Goal: Task Accomplishment & Management: Complete application form

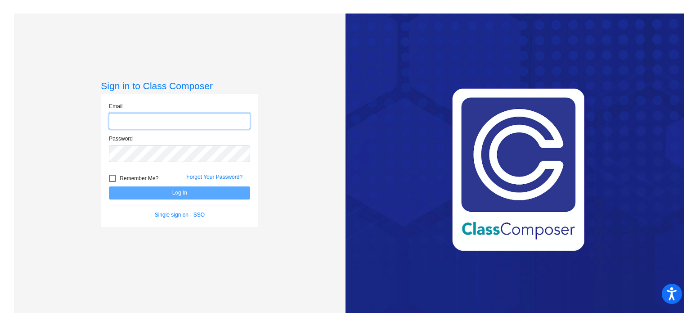
type input "[EMAIL_ADDRESS][DOMAIN_NAME]"
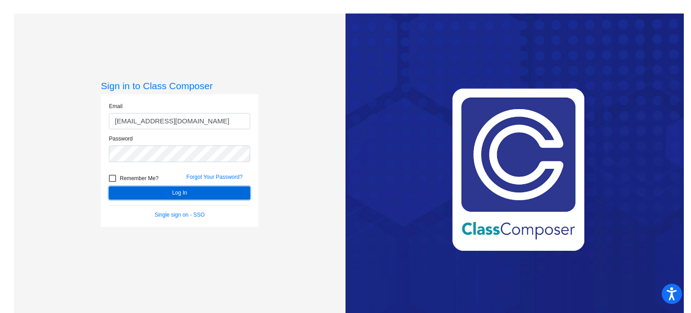
click at [238, 193] on button "Log In" at bounding box center [179, 192] width 141 height 13
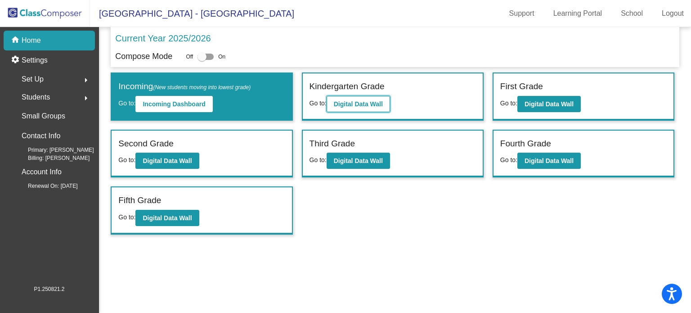
click at [365, 103] on b "Digital Data Wall" at bounding box center [358, 103] width 49 height 7
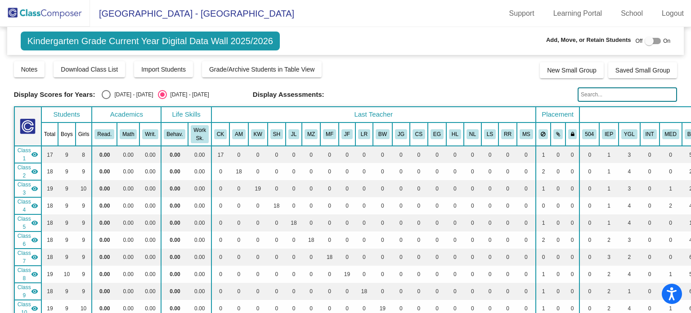
click at [586, 99] on input "text" at bounding box center [627, 94] width 99 height 14
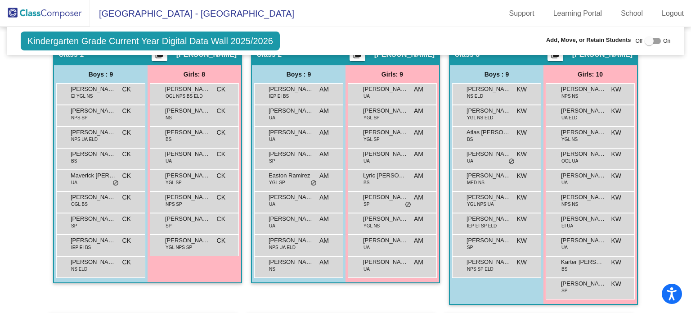
scroll to position [405, 0]
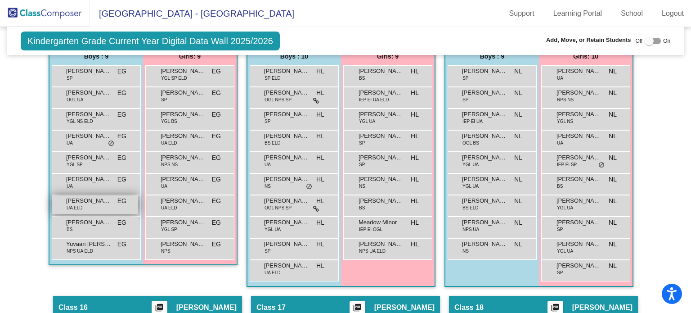
scroll to position [1485, 0]
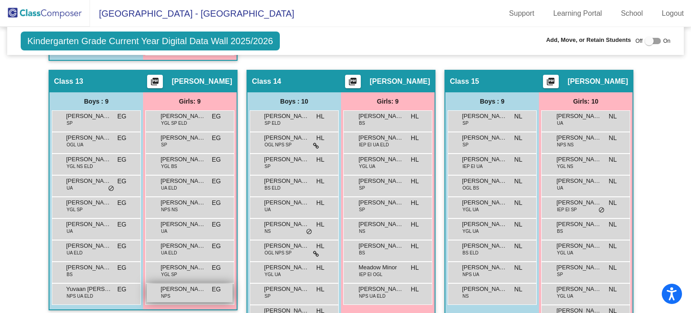
click at [189, 286] on span "[PERSON_NAME]" at bounding box center [183, 288] width 45 height 9
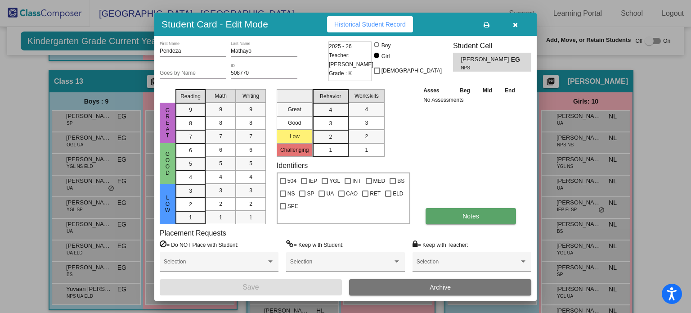
click at [451, 216] on button "Notes" at bounding box center [471, 216] width 90 height 16
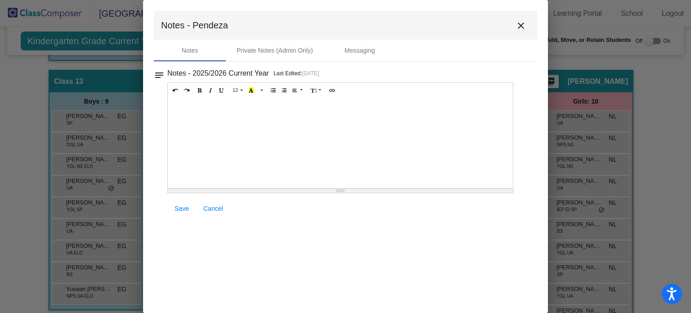
click at [247, 140] on div at bounding box center [340, 143] width 345 height 90
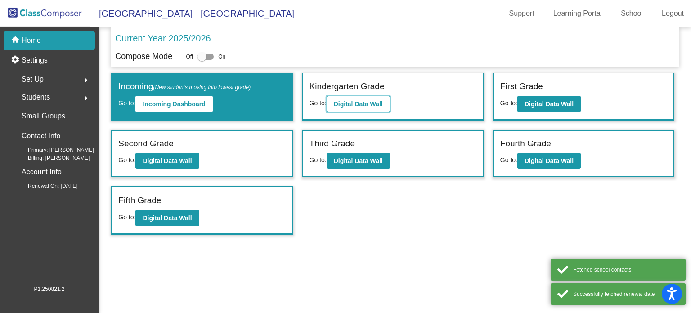
click at [345, 109] on button "Digital Data Wall" at bounding box center [358, 104] width 63 height 16
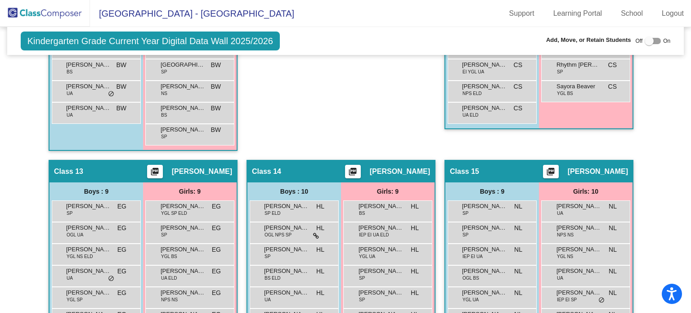
scroll to position [1530, 0]
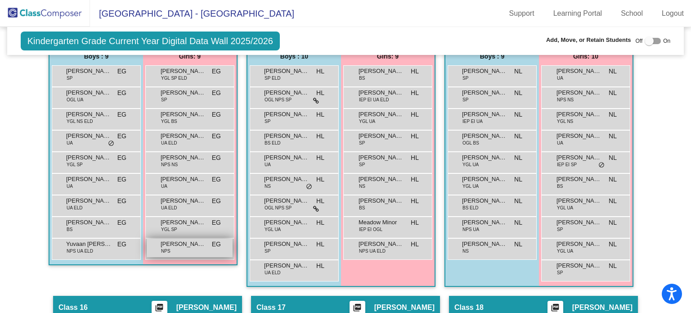
click at [199, 241] on span "[PERSON_NAME]" at bounding box center [183, 243] width 45 height 9
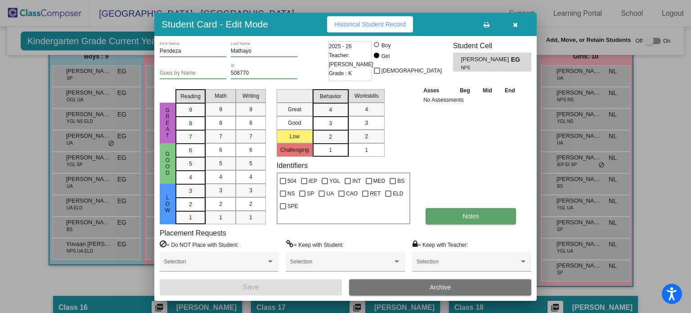
click at [482, 216] on button "Notes" at bounding box center [471, 216] width 90 height 16
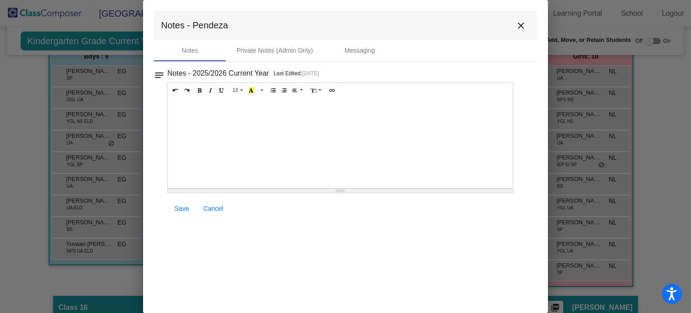
click at [236, 136] on div at bounding box center [340, 143] width 345 height 90
click at [189, 204] on link "Save" at bounding box center [181, 208] width 29 height 16
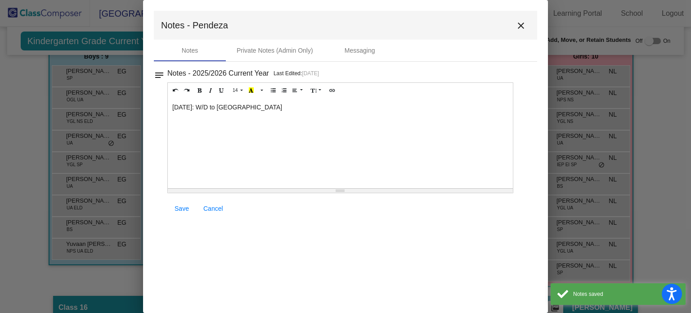
click at [516, 22] on mat-icon "close" at bounding box center [521, 25] width 11 height 11
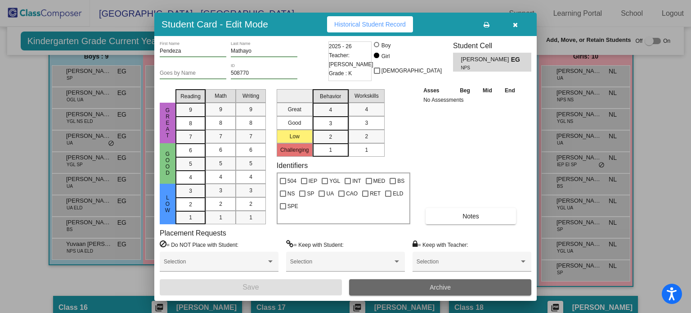
click at [389, 284] on button "Archive" at bounding box center [440, 287] width 182 height 16
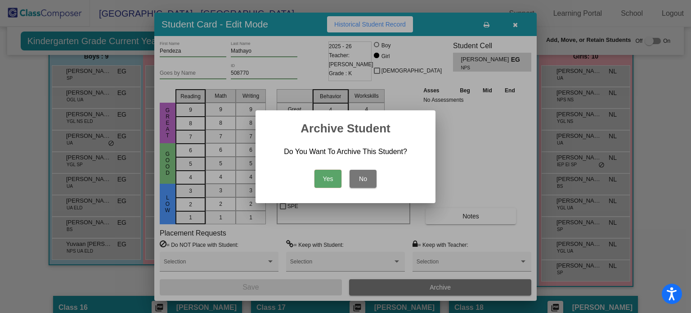
click at [328, 176] on button "Yes" at bounding box center [328, 179] width 27 height 18
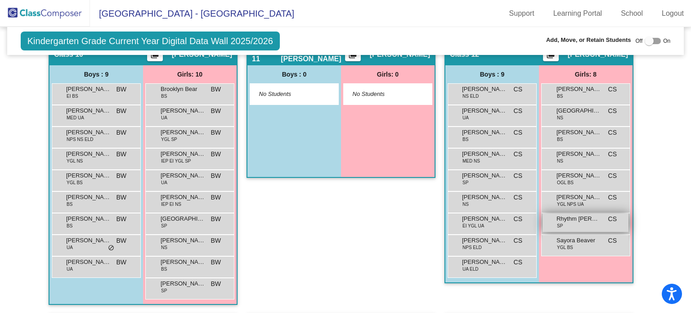
scroll to position [1106, 0]
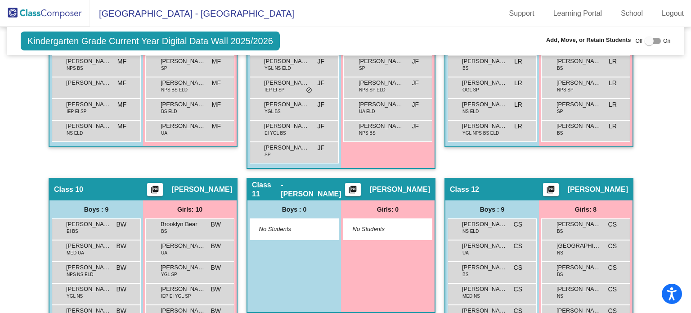
click at [648, 40] on div at bounding box center [649, 40] width 9 height 9
checkbox input "true"
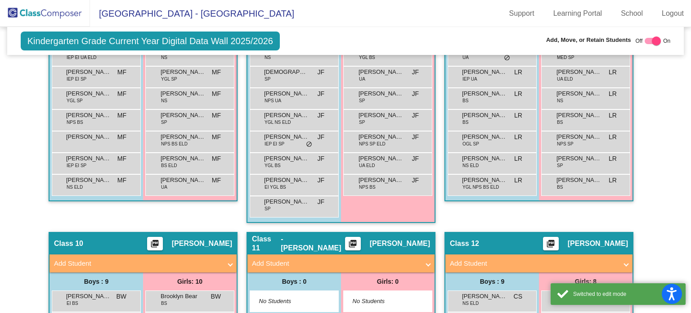
scroll to position [1160, 0]
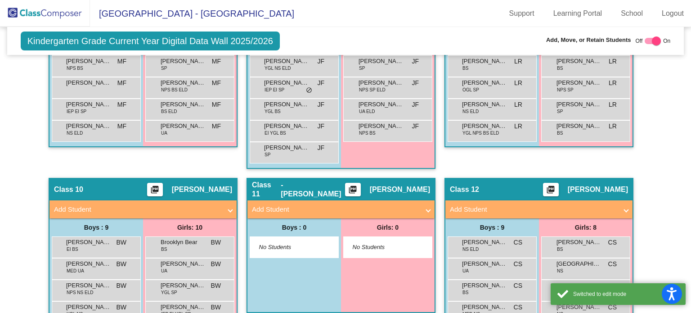
click at [594, 204] on mat-panel-title "Add Student" at bounding box center [533, 209] width 167 height 10
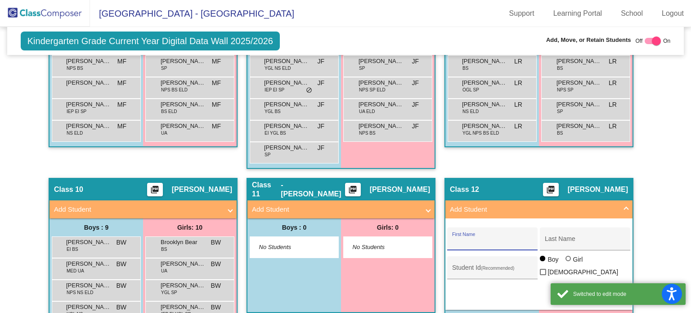
click at [493, 239] on input "First Name" at bounding box center [492, 242] width 81 height 7
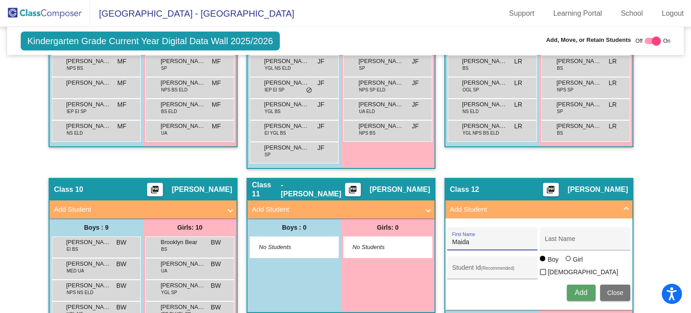
type input "Maida"
type input "Abdullahi"
click at [468, 267] on input "Student Id (Recommended)" at bounding box center [492, 270] width 81 height 7
paste input "509521"
type input "509521"
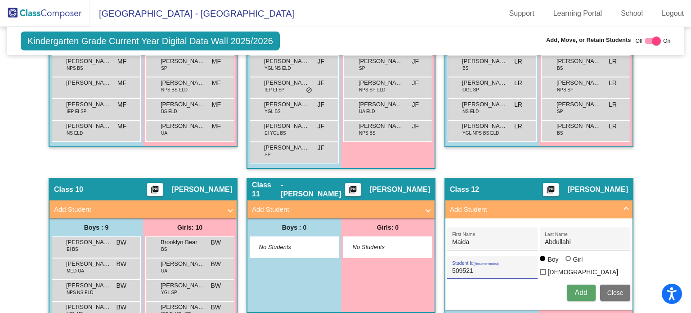
click at [567, 261] on div at bounding box center [568, 258] width 5 height 5
click at [569, 263] on input "Girl" at bounding box center [569, 263] width 0 height 0
radio input "true"
click at [580, 288] on span "Add" at bounding box center [581, 292] width 13 height 8
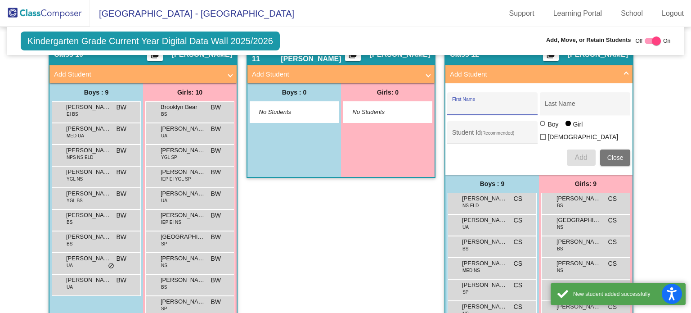
scroll to position [1430, 0]
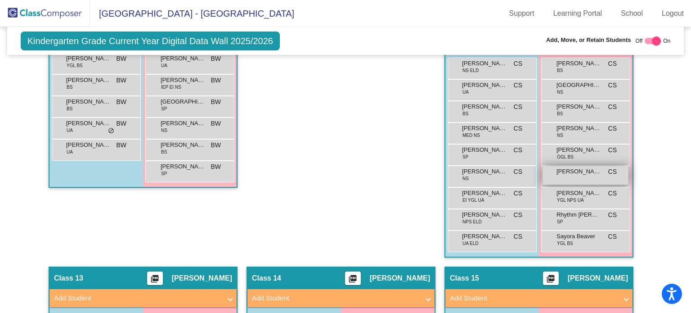
click at [564, 170] on div "Maida Abdullahi CS lock do_not_disturb_alt" at bounding box center [586, 175] width 86 height 18
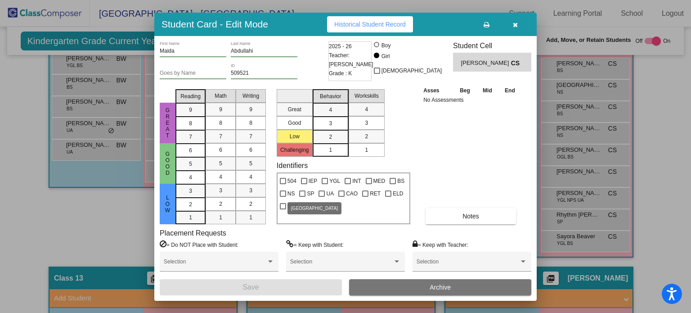
click at [305, 194] on div at bounding box center [302, 193] width 6 height 6
click at [302, 197] on input "SP" at bounding box center [302, 197] width 0 height 0
checkbox input "true"
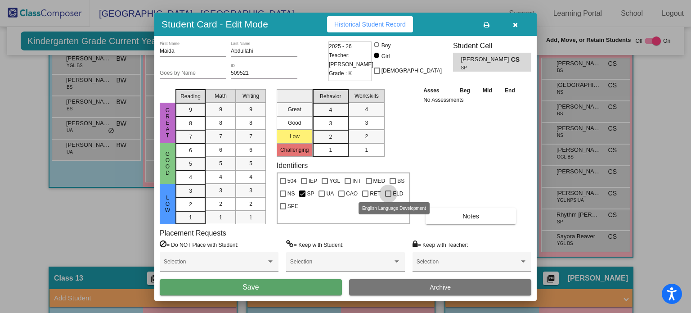
click at [385, 192] on div at bounding box center [388, 193] width 6 height 6
click at [388, 197] on input "ELD" at bounding box center [388, 197] width 0 height 0
checkbox input "true"
click at [190, 288] on button "Save" at bounding box center [251, 287] width 182 height 16
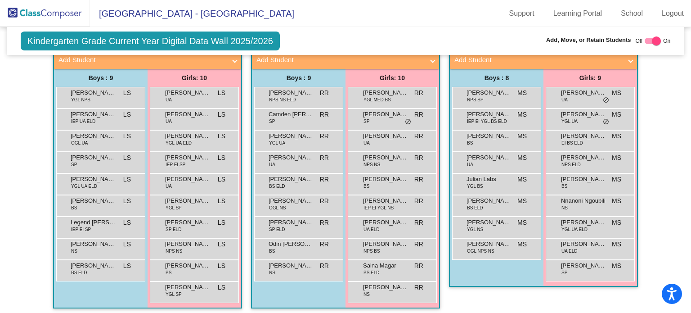
scroll to position [1912, 0]
